Goal: Go to known website: Access a specific website the user already knows

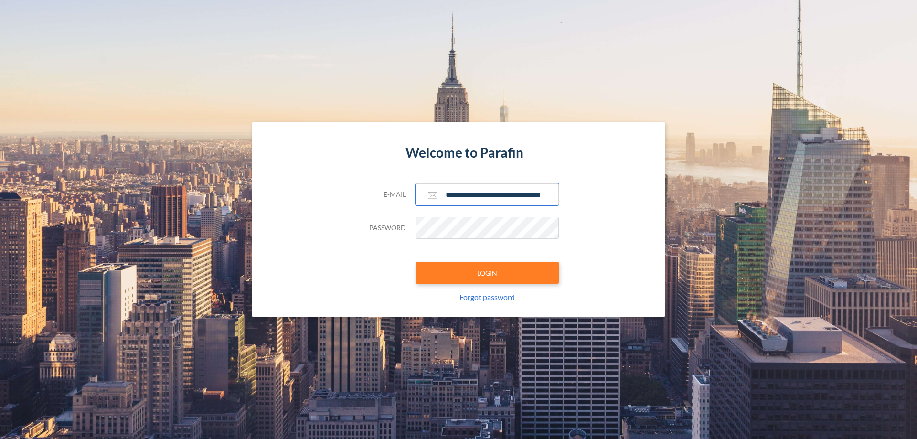
type input "**********"
click at [487, 273] on button "LOGIN" at bounding box center [486, 273] width 143 height 22
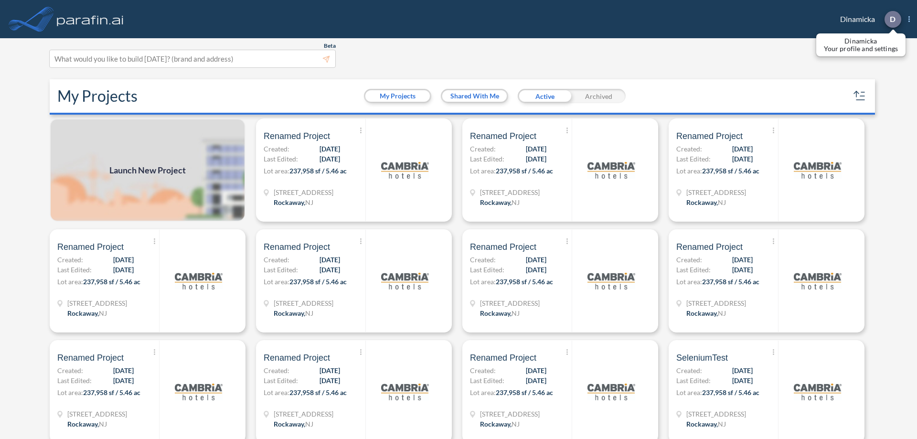
click at [892, 19] on p "D" at bounding box center [892, 19] width 6 height 9
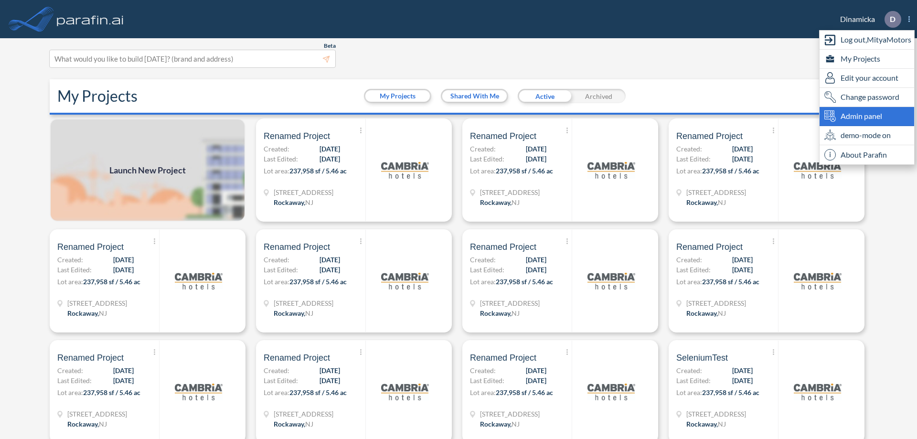
click at [867, 116] on span "Admin panel" at bounding box center [861, 115] width 42 height 11
